Goal: Find specific page/section: Find specific page/section

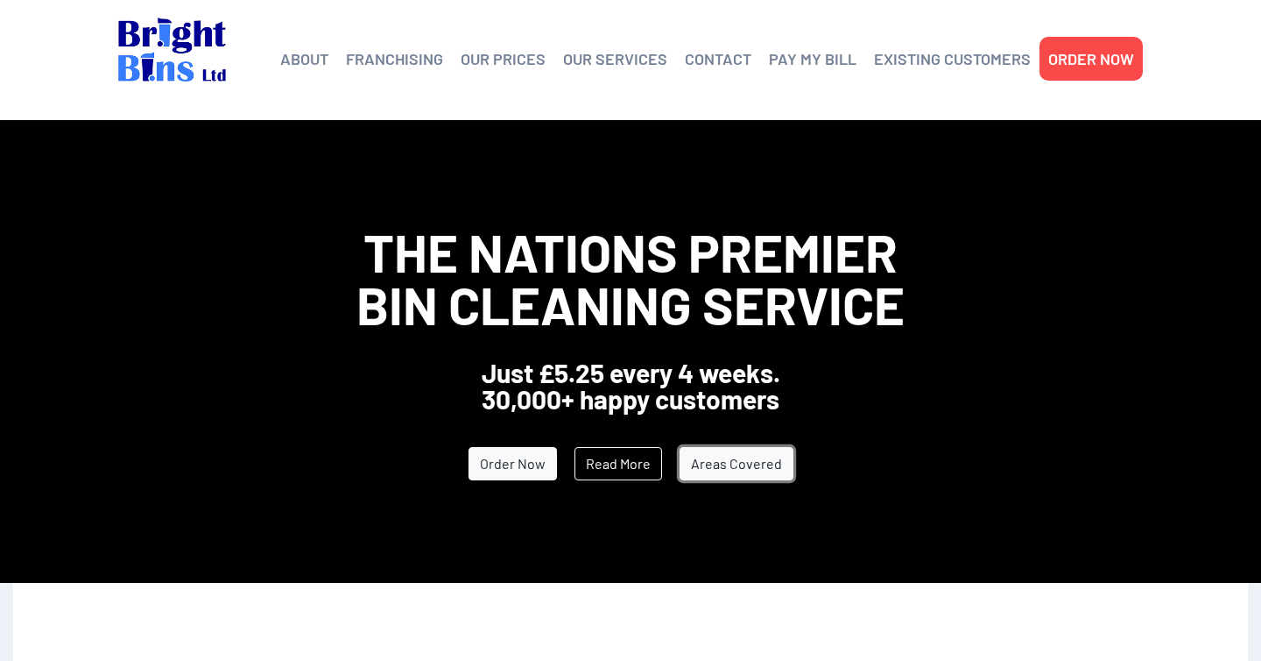
click at [759, 465] on link "Areas Covered" at bounding box center [737, 463] width 114 height 33
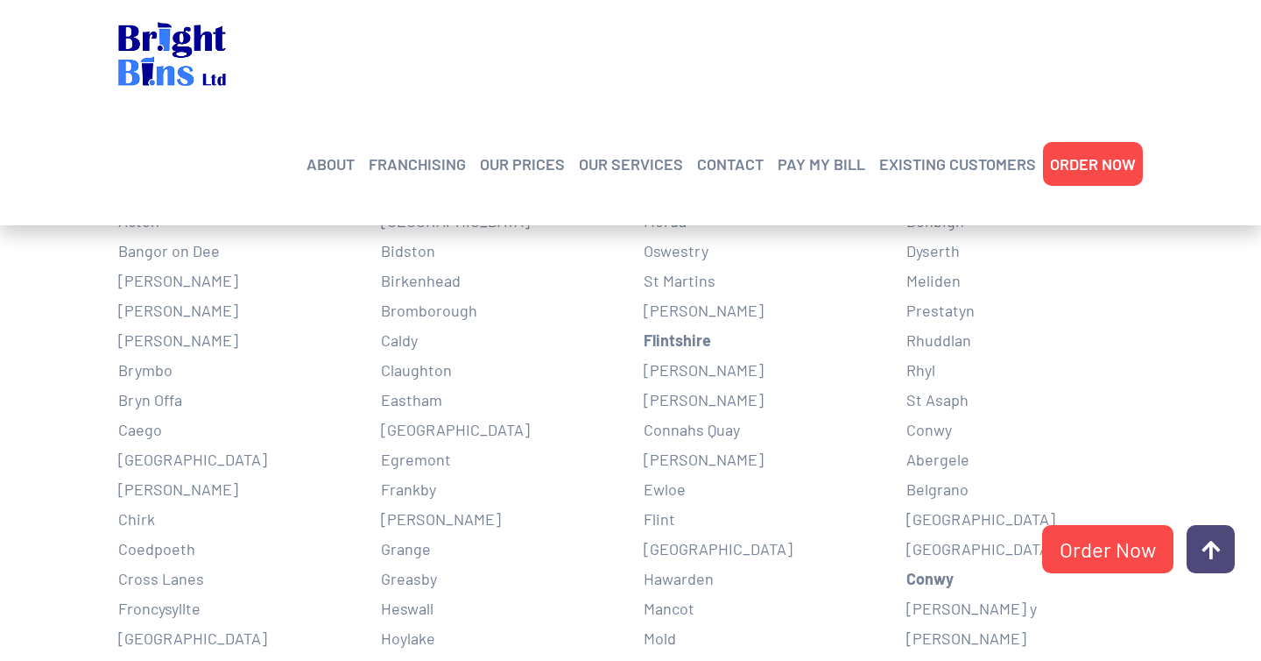
scroll to position [360, 0]
